Goal: Task Accomplishment & Management: Manage account settings

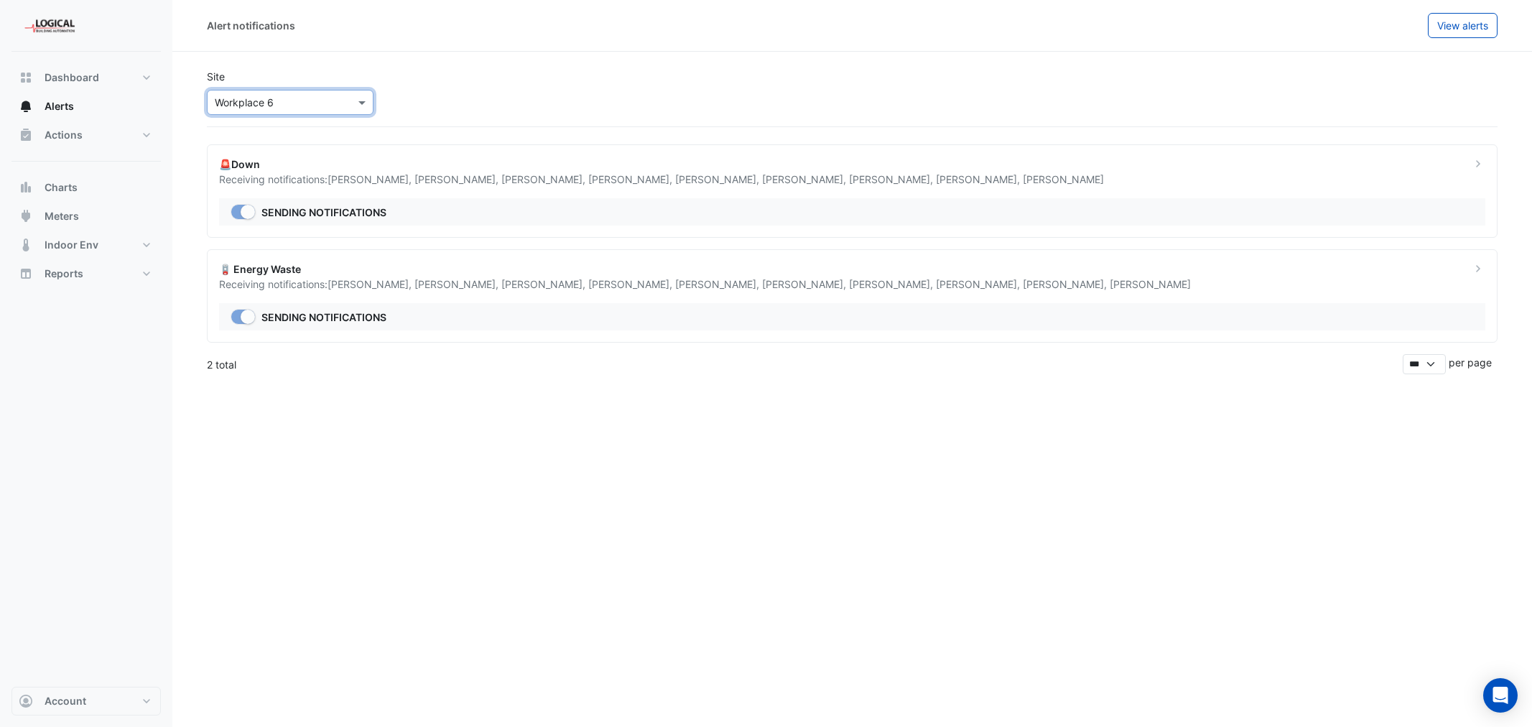
select select "******"
click at [65, 132] on span "Actions" at bounding box center [64, 135] width 38 height 14
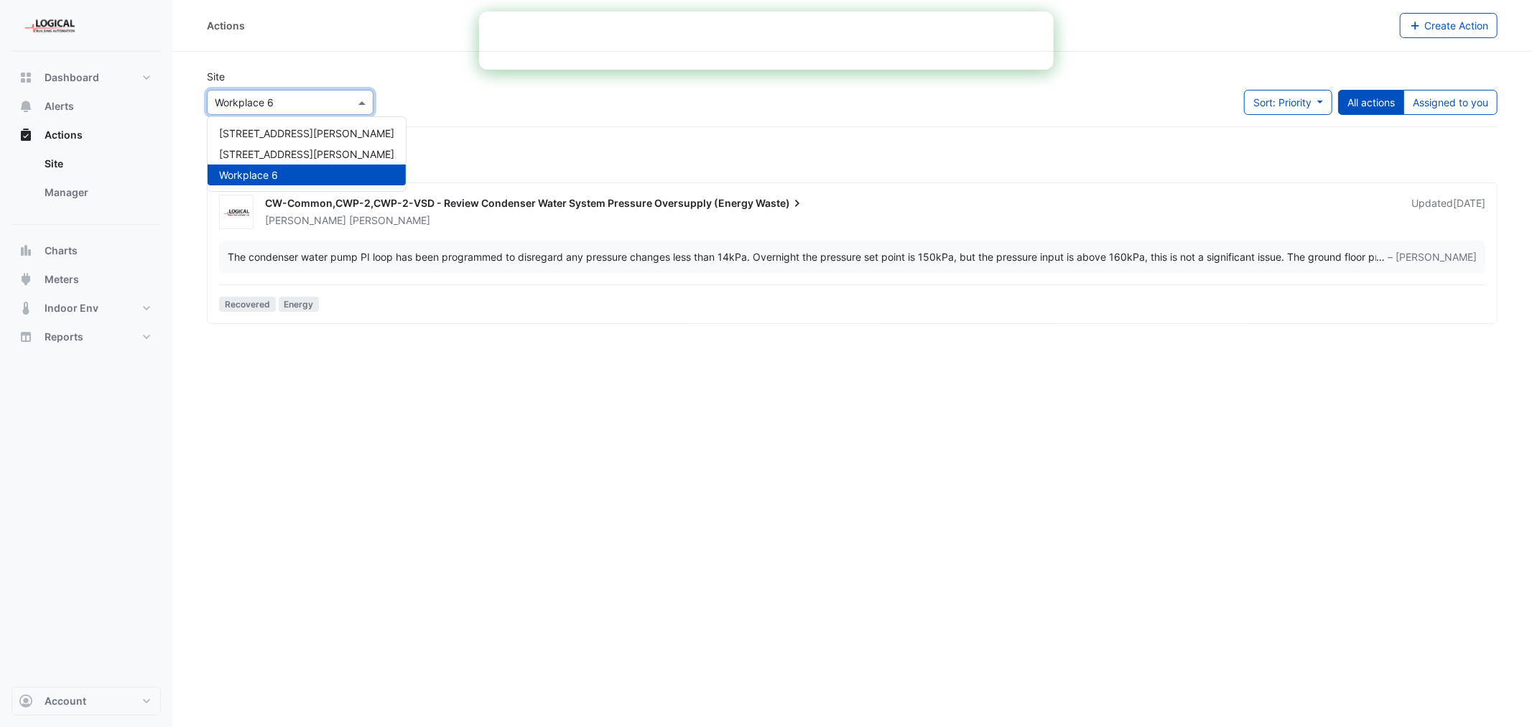
click at [281, 96] on input "text" at bounding box center [276, 103] width 122 height 15
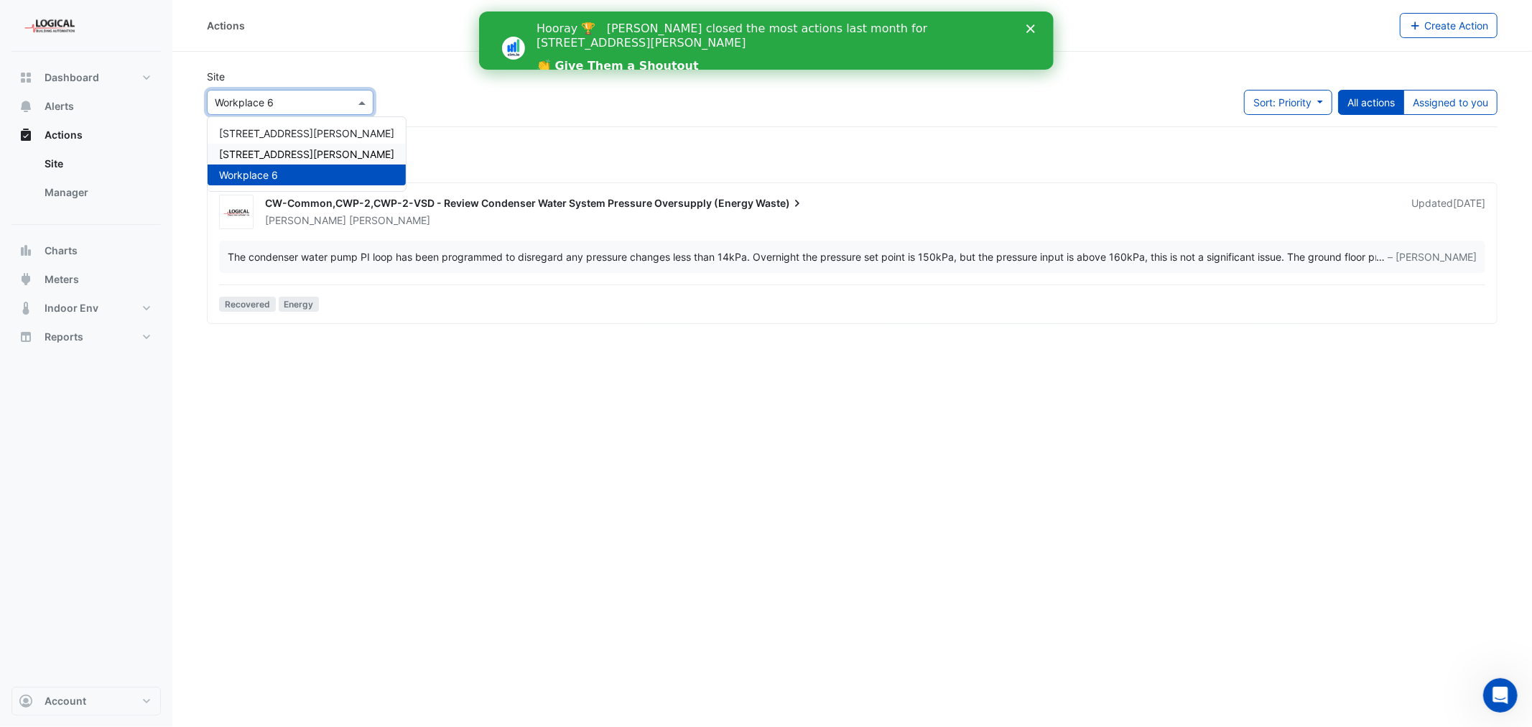
click at [266, 149] on span "[STREET_ADDRESS][PERSON_NAME]" at bounding box center [306, 154] width 175 height 12
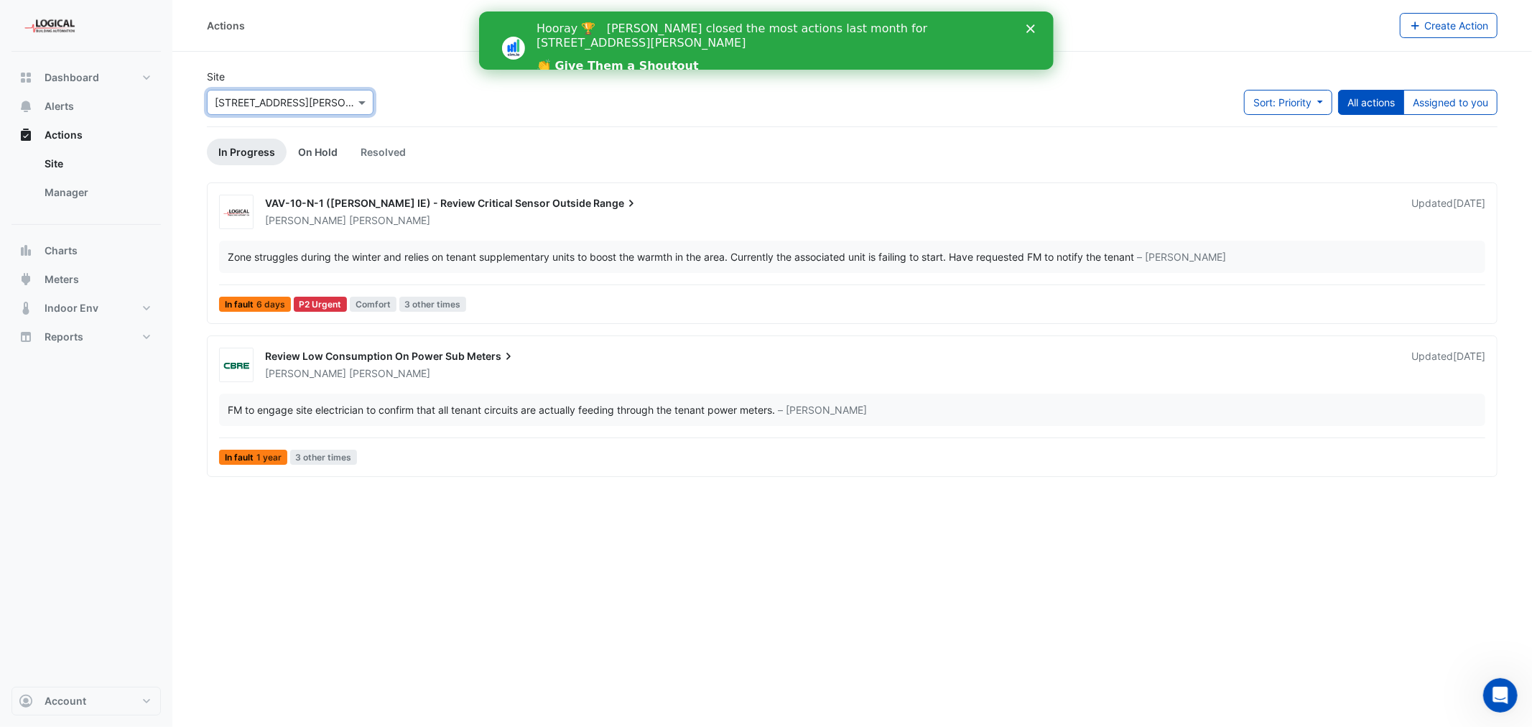
click at [317, 149] on link "On Hold" at bounding box center [318, 152] width 62 height 27
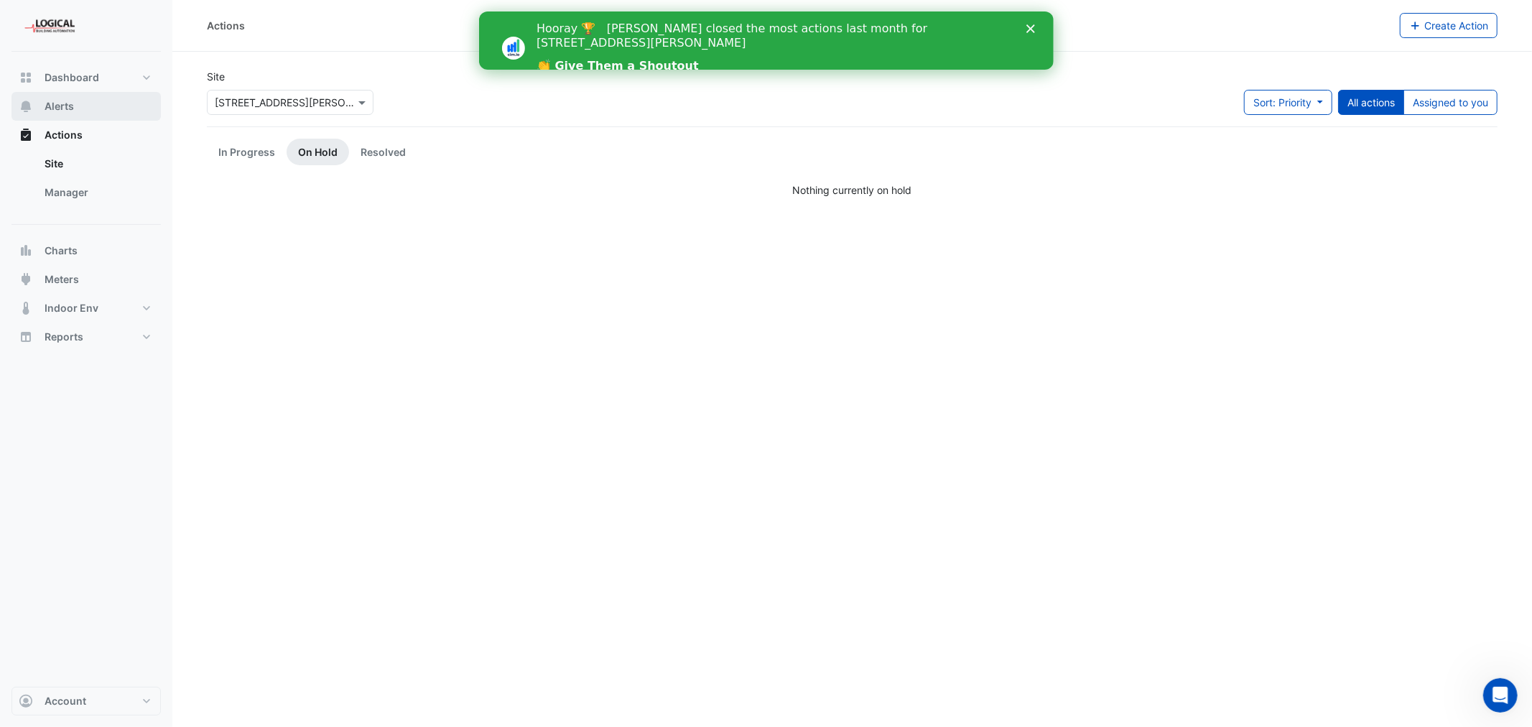
click at [63, 105] on span "Alerts" at bounding box center [59, 106] width 29 height 14
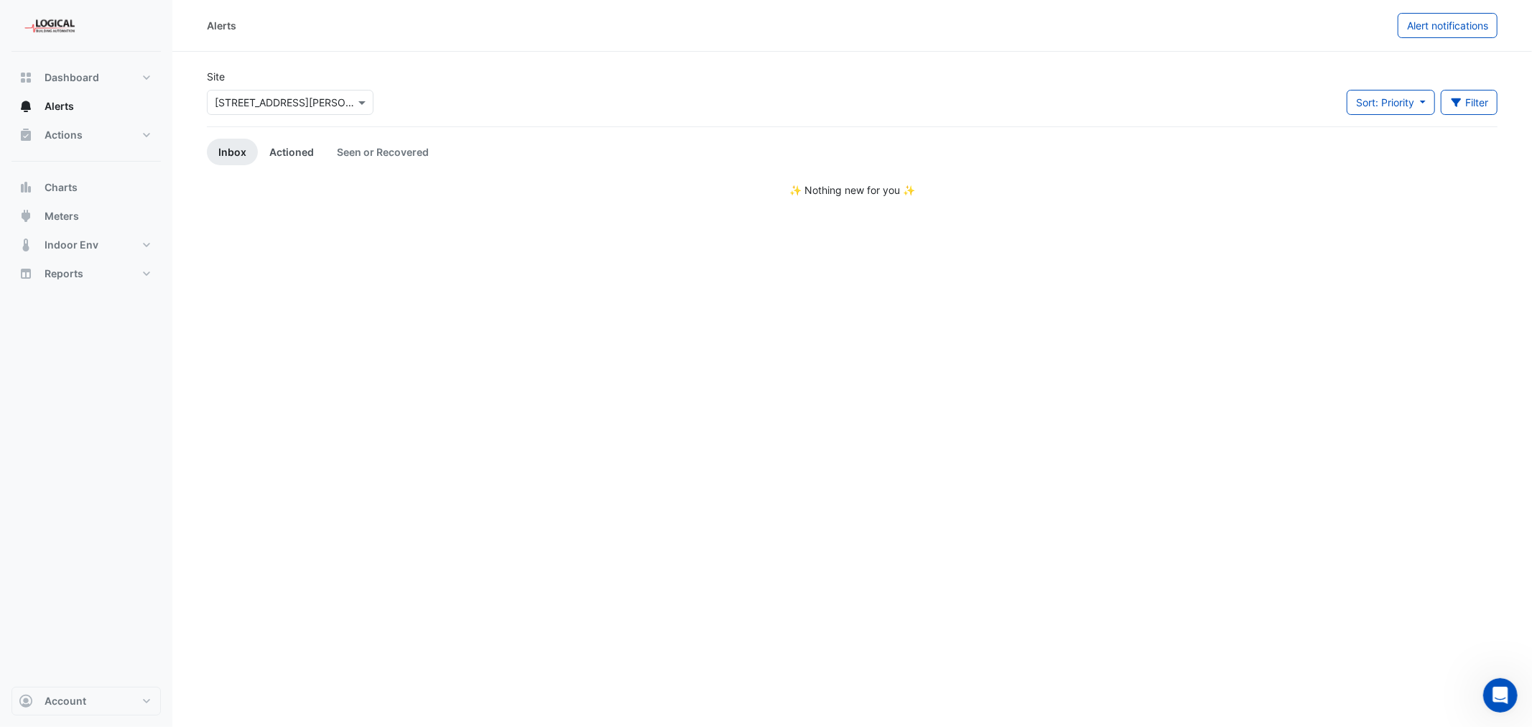
click at [289, 153] on link "Actioned" at bounding box center [292, 152] width 68 height 27
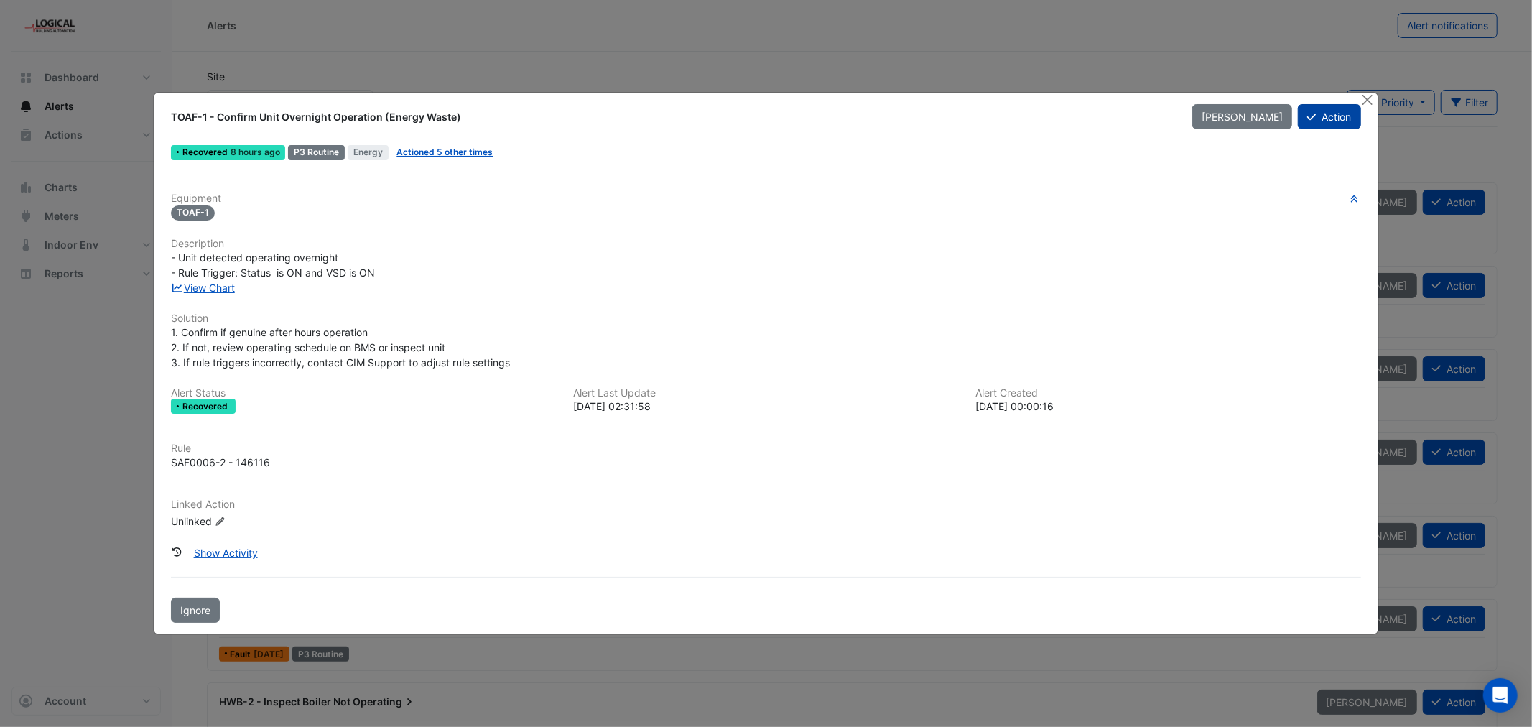
click at [1323, 113] on button "Action" at bounding box center [1329, 116] width 62 height 25
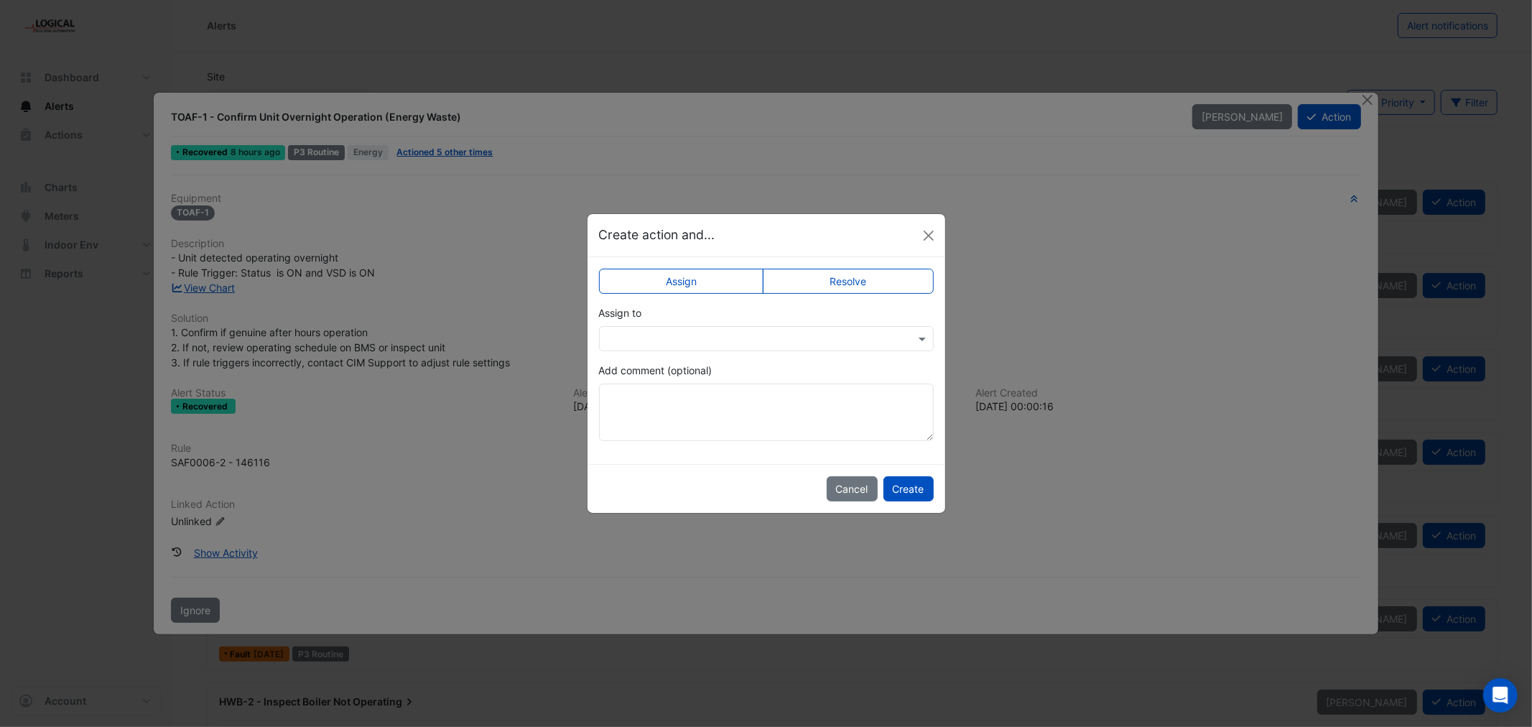
click at [755, 332] on input "text" at bounding box center [752, 339] width 290 height 15
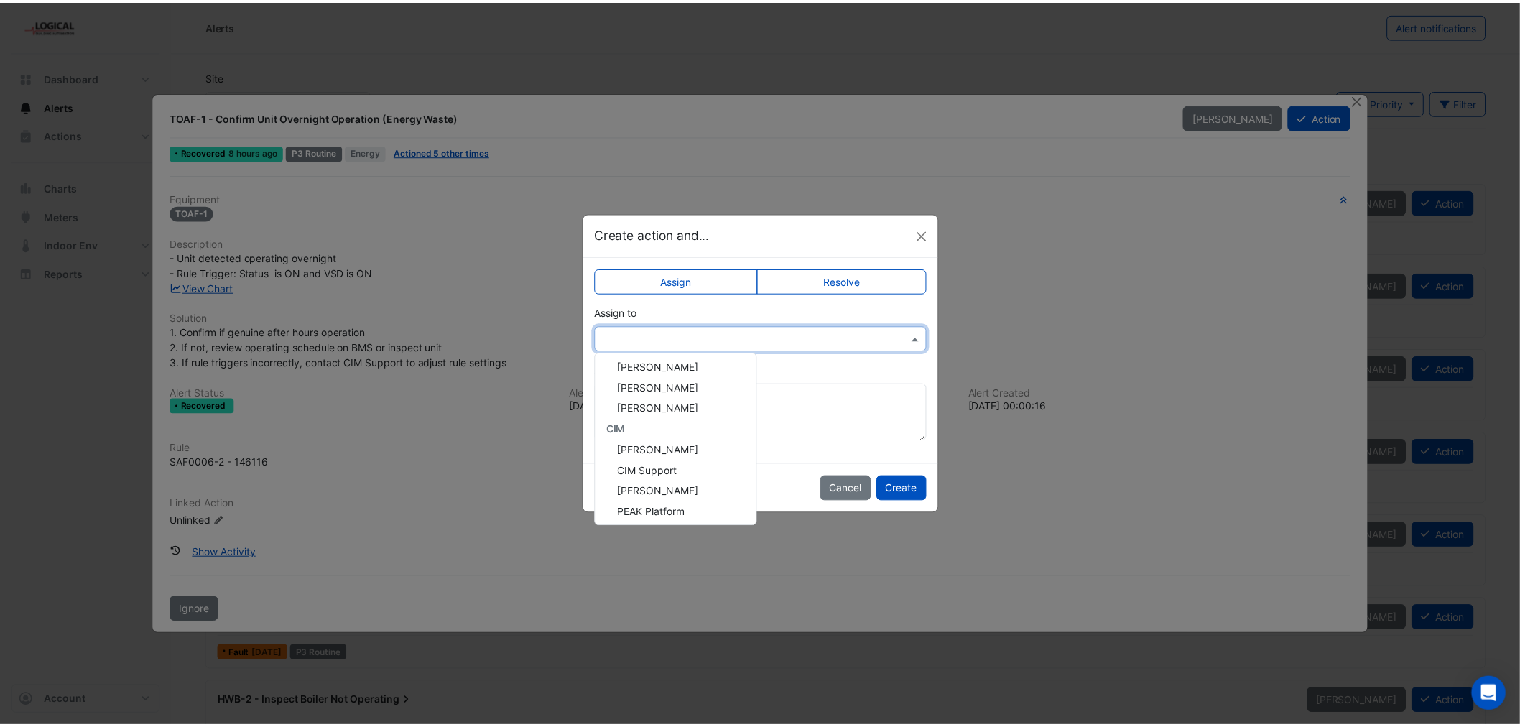
scroll to position [255, 0]
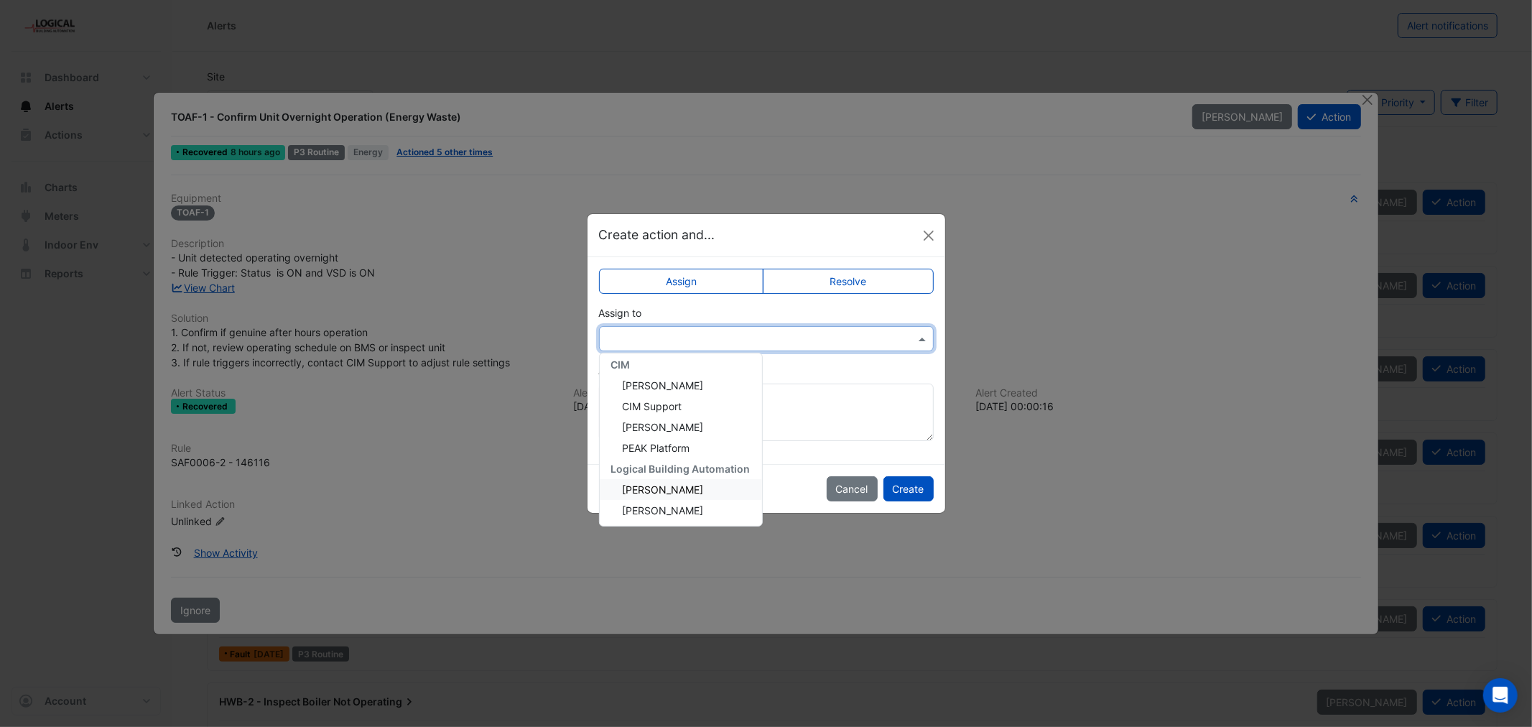
click at [678, 490] on span "[PERSON_NAME]" at bounding box center [663, 489] width 81 height 12
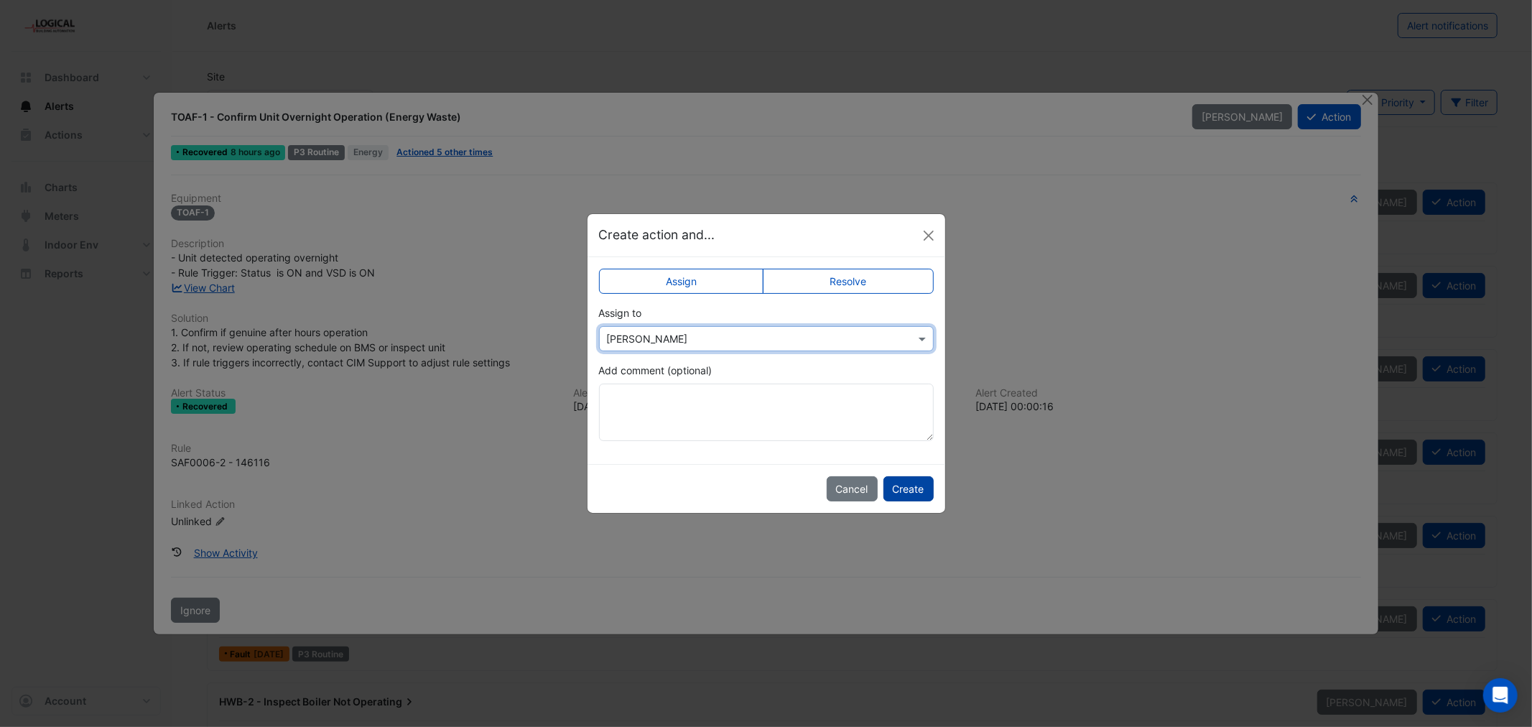
click at [910, 490] on button "Create" at bounding box center [908, 488] width 50 height 25
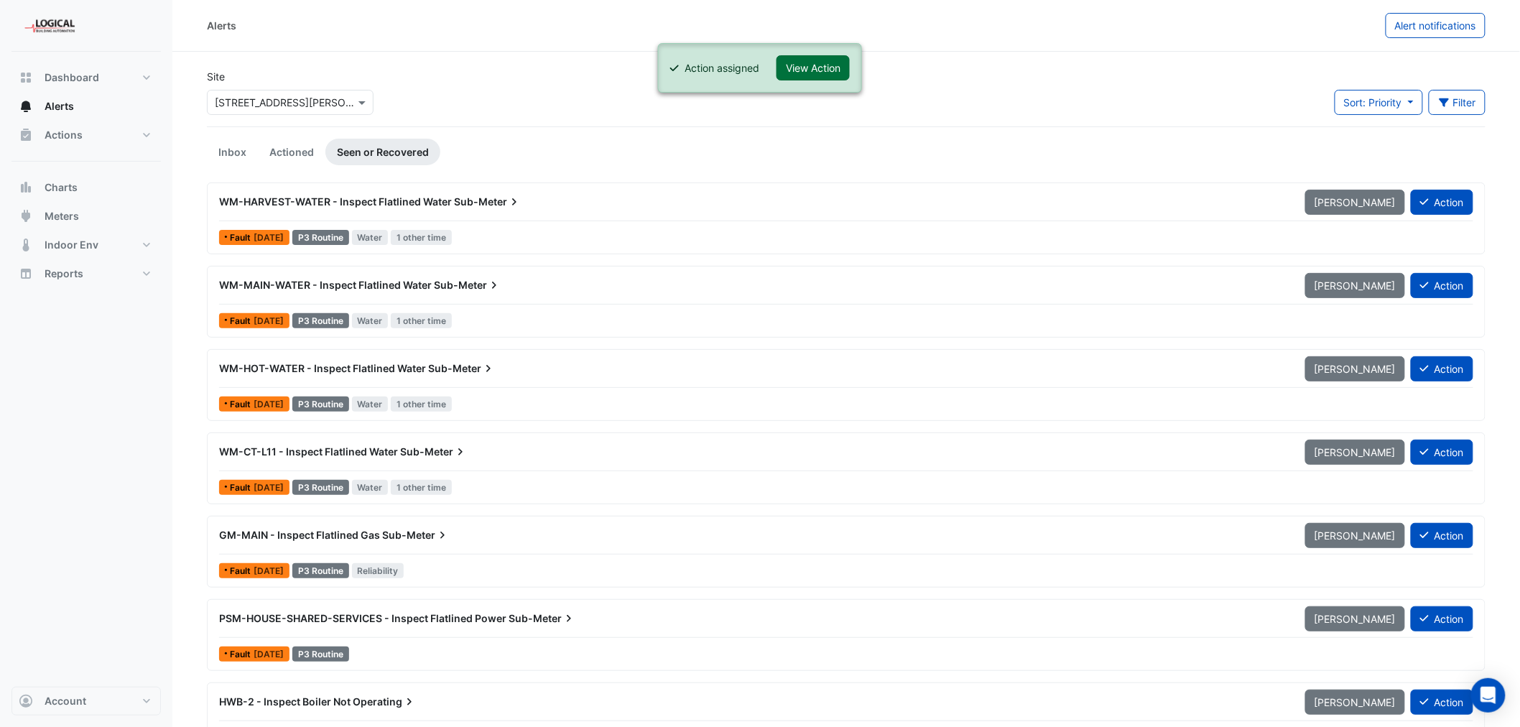
click at [814, 72] on button "View Action" at bounding box center [812, 67] width 73 height 25
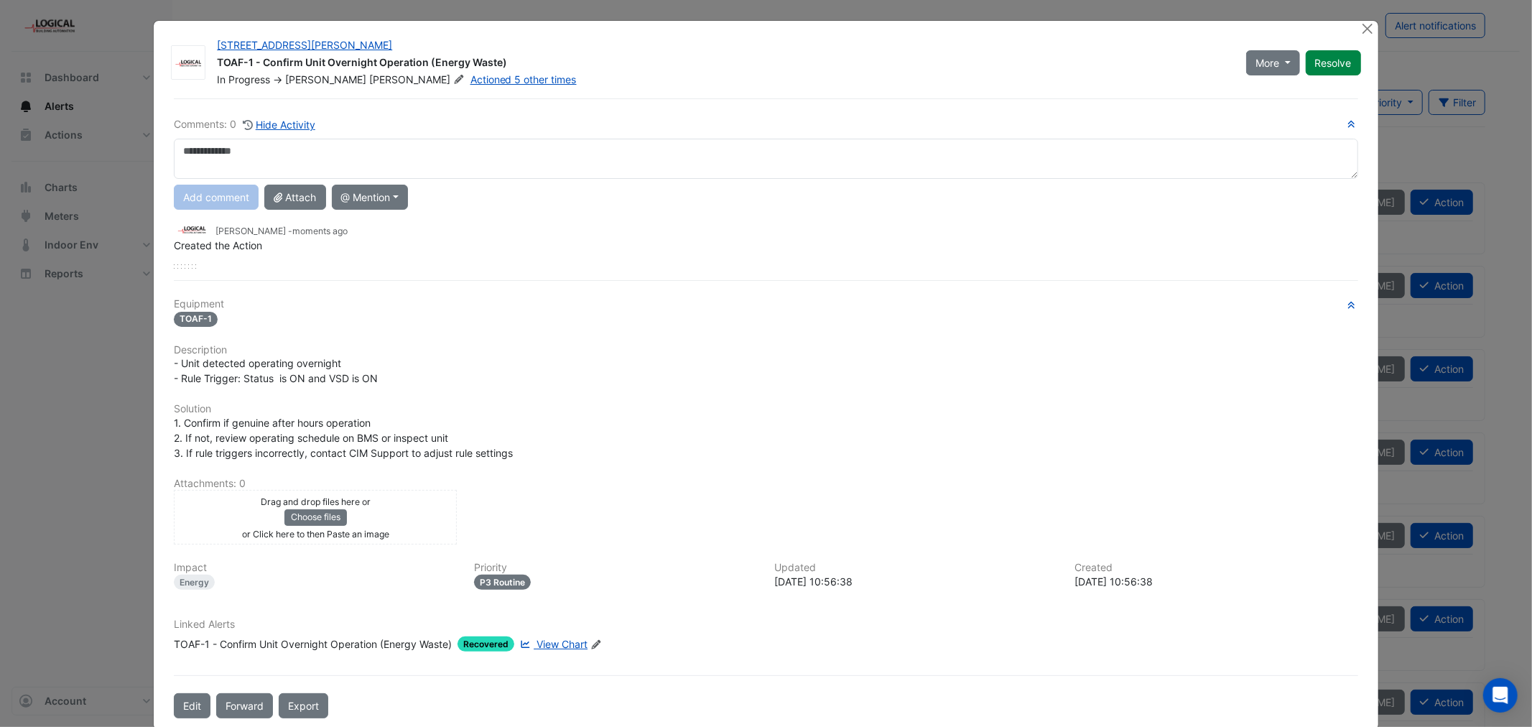
click at [208, 156] on textarea at bounding box center [765, 159] width 1183 height 40
drag, startPoint x: 575, startPoint y: 152, endPoint x: 175, endPoint y: 169, distance: 400.3
click at [175, 169] on textarea "**********" at bounding box center [765, 159] width 1183 height 40
type textarea "**********"
click at [189, 195] on button "Add comment" at bounding box center [216, 197] width 85 height 25
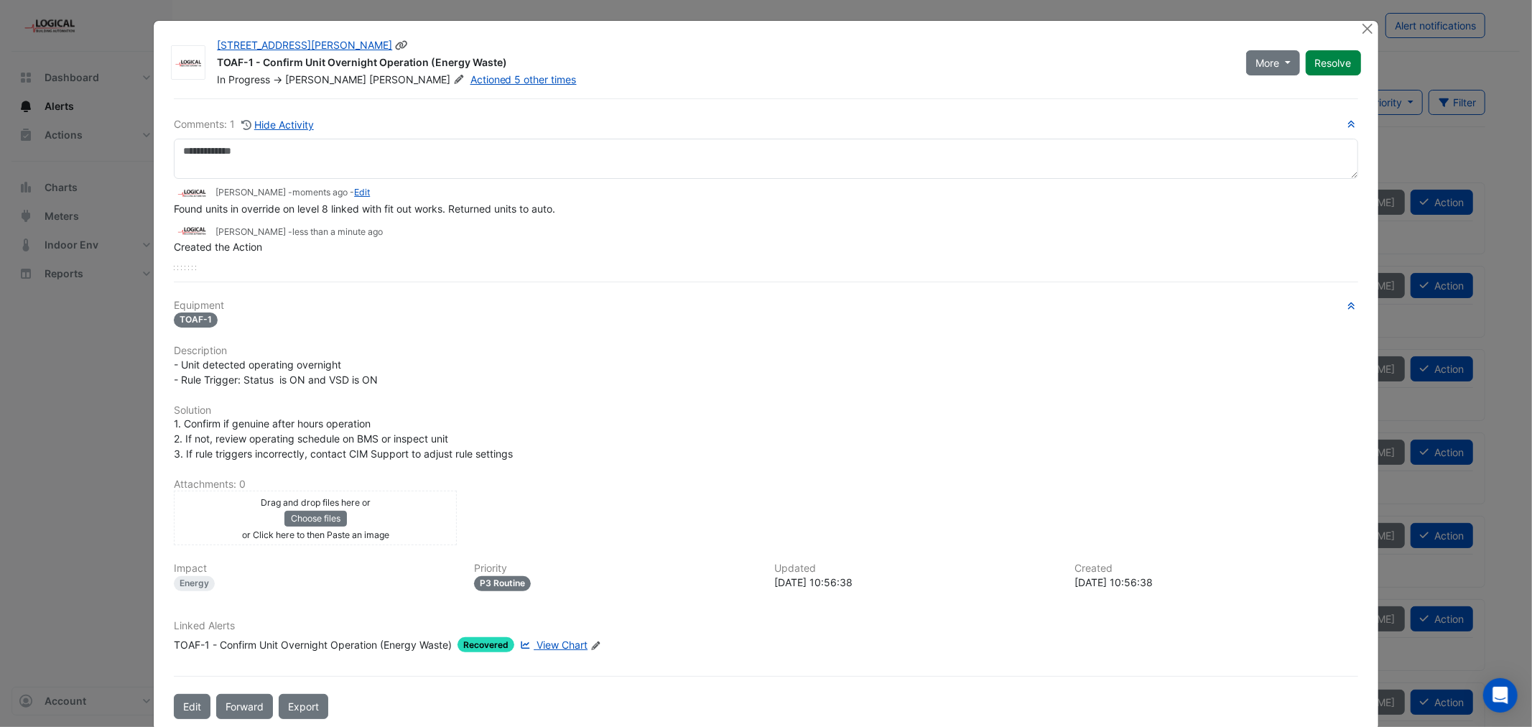
click at [1340, 62] on button "Resolve" at bounding box center [1333, 62] width 55 height 25
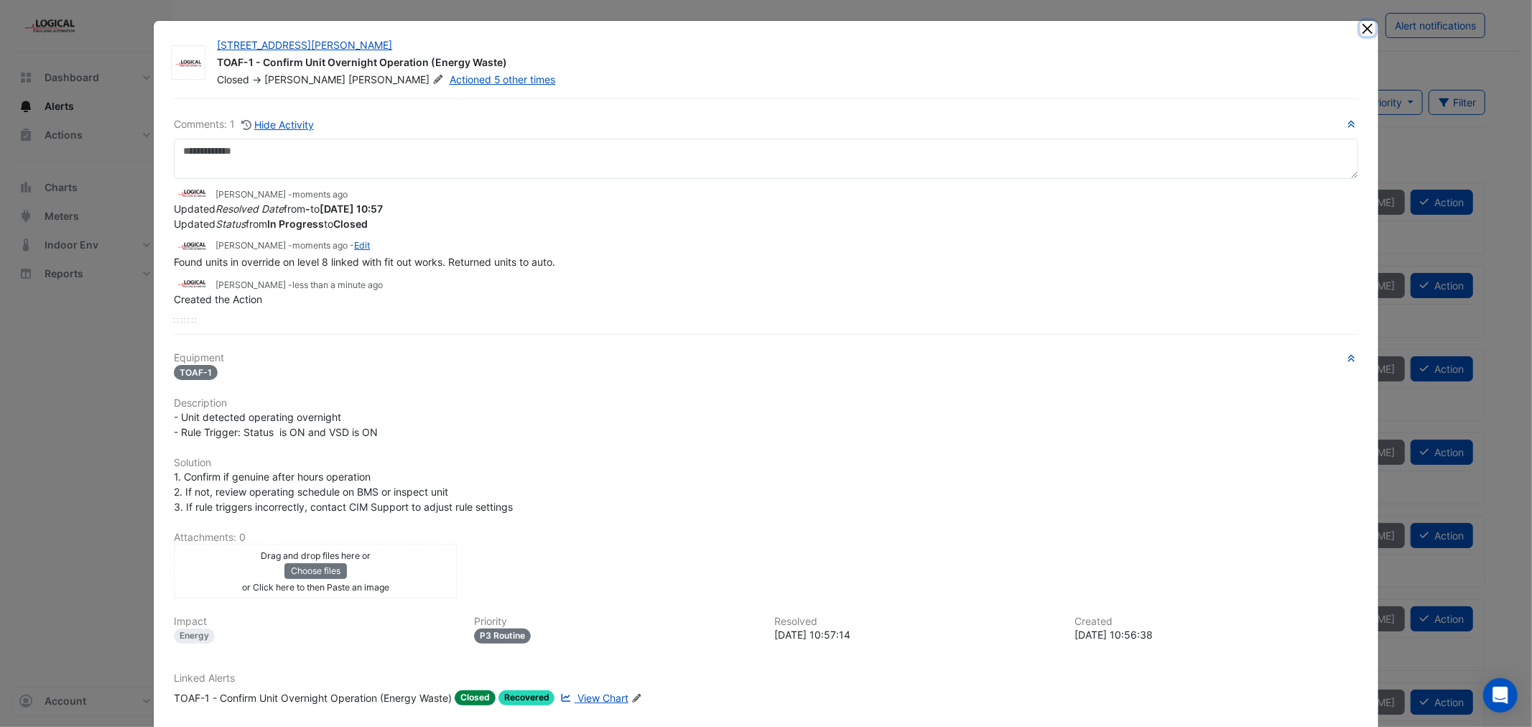
click at [1361, 27] on button "Close" at bounding box center [1367, 28] width 15 height 15
